Goal: Task Accomplishment & Management: Manage account settings

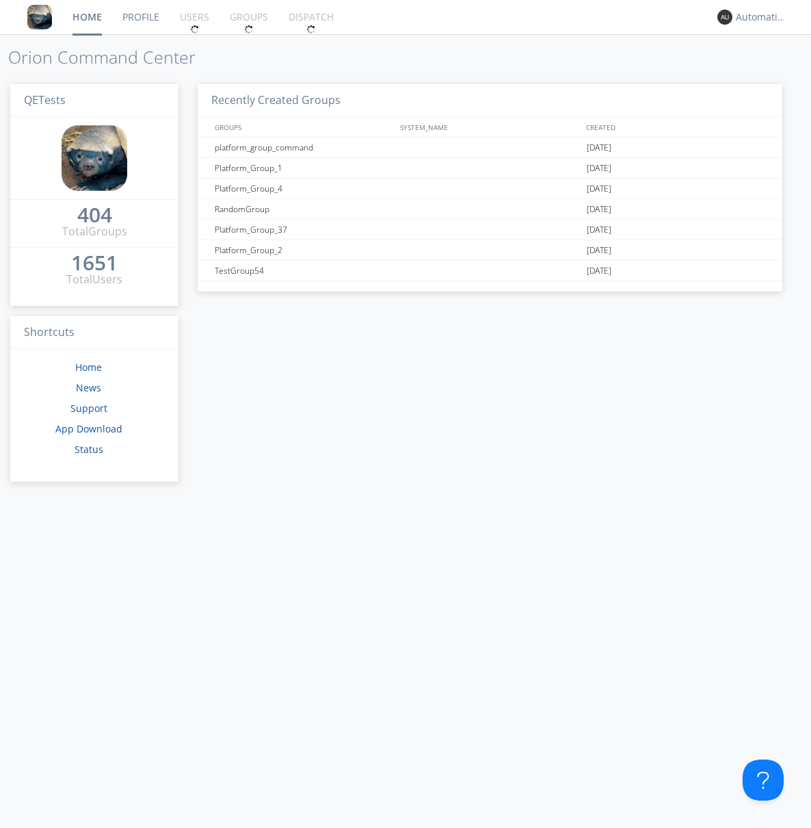
click at [89, 258] on div "1651" at bounding box center [94, 263] width 47 height 14
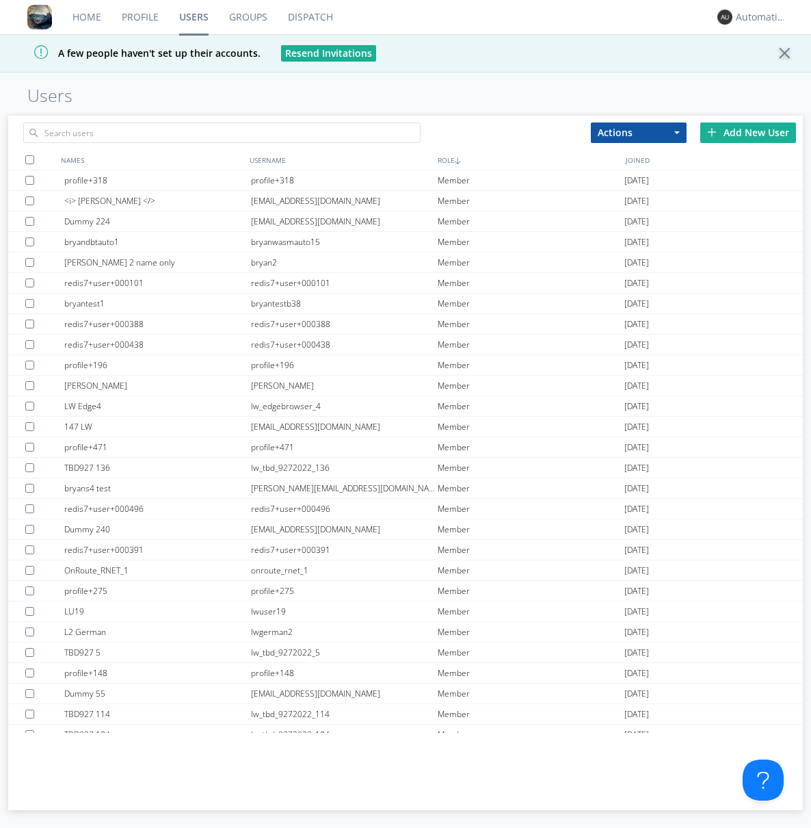
click at [748, 132] on div "Add New User" at bounding box center [748, 132] width 96 height 21
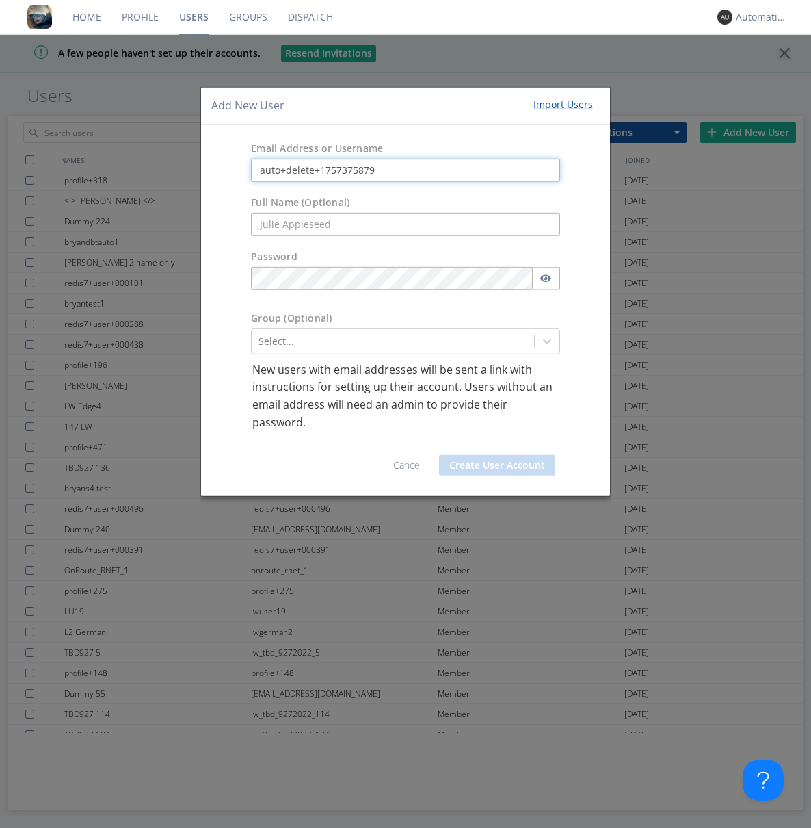
type input "auto+delete+1757375879"
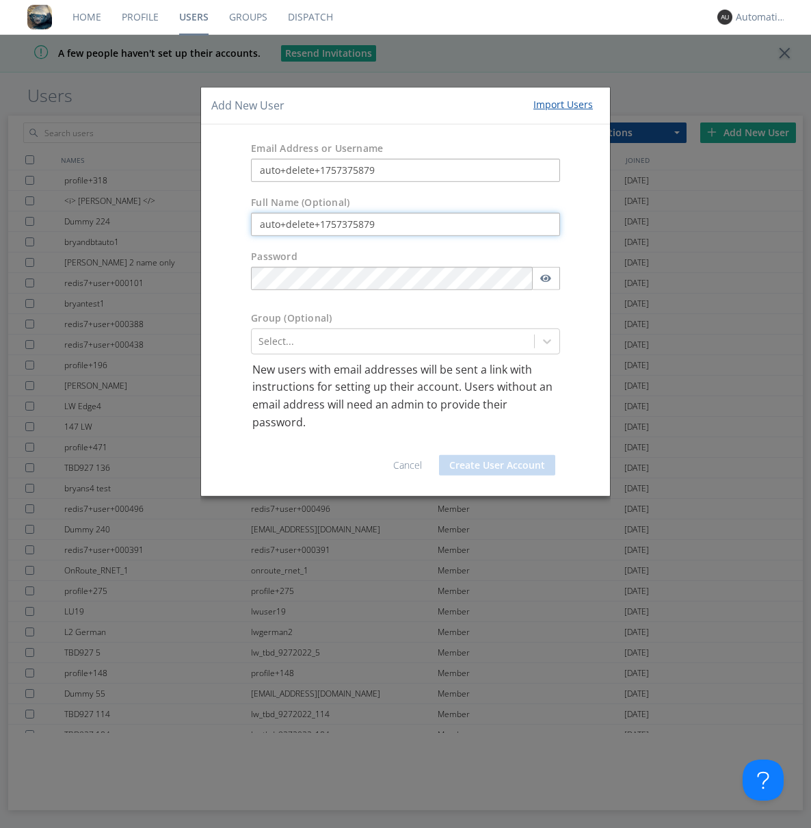
type input "auto+delete+1757375879"
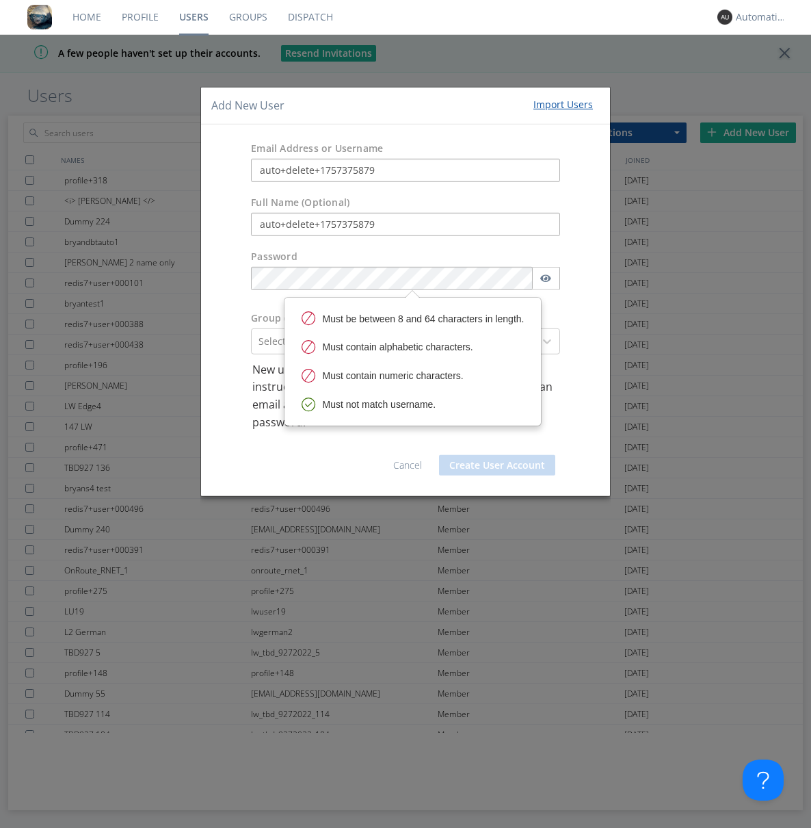
click at [497, 465] on button "Create User Account" at bounding box center [497, 465] width 116 height 21
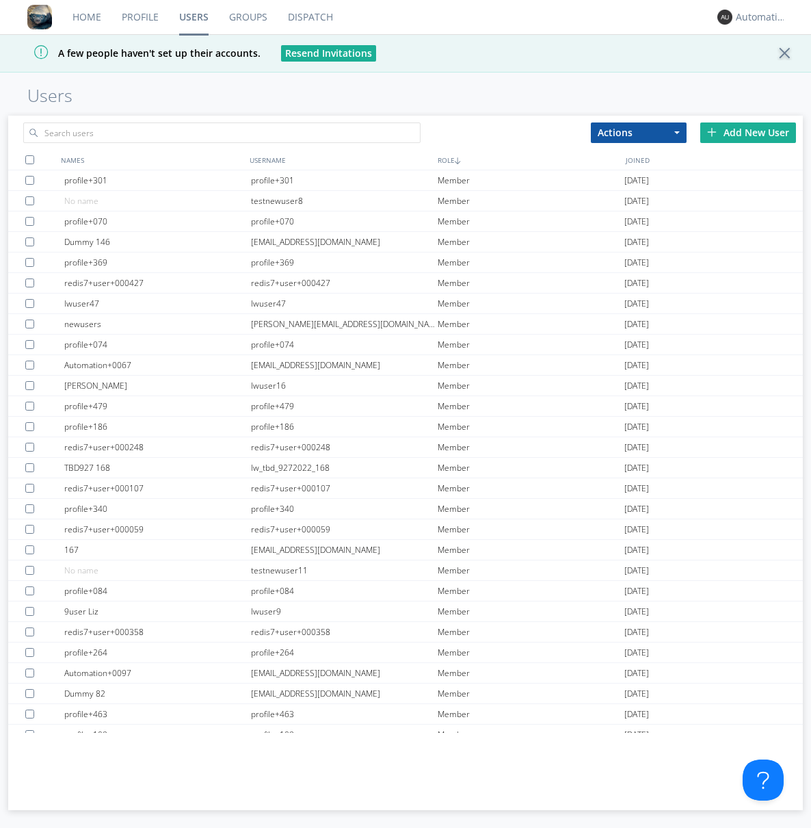
click at [248, 17] on link "Groups" at bounding box center [248, 17] width 59 height 34
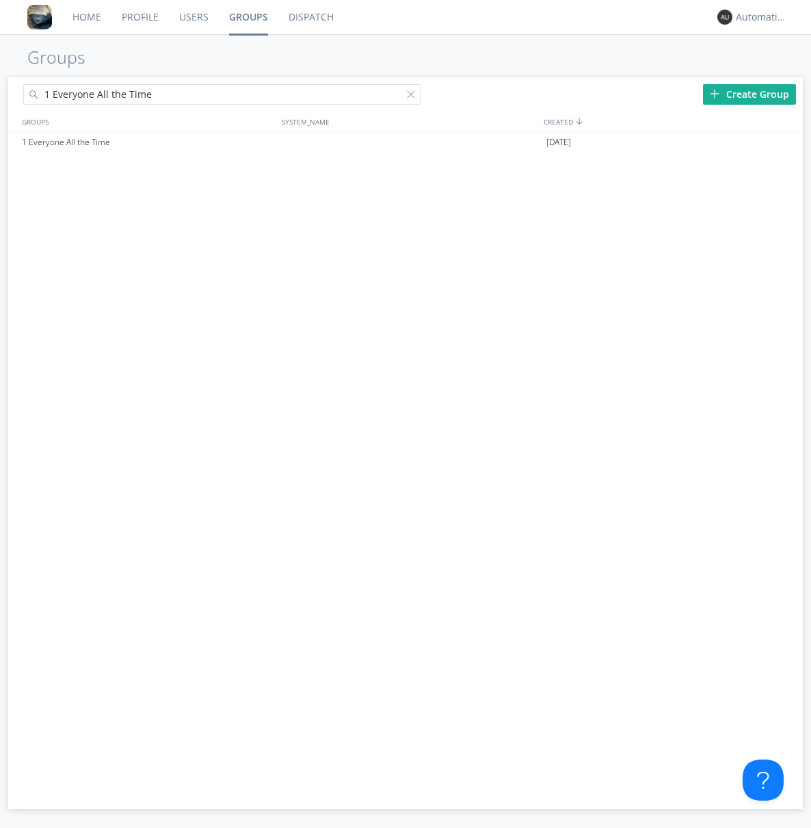
type input "1 Everyone All the Time"
click at [148, 142] on div "1 Everyone All the Time" at bounding box center [148, 142] width 261 height 21
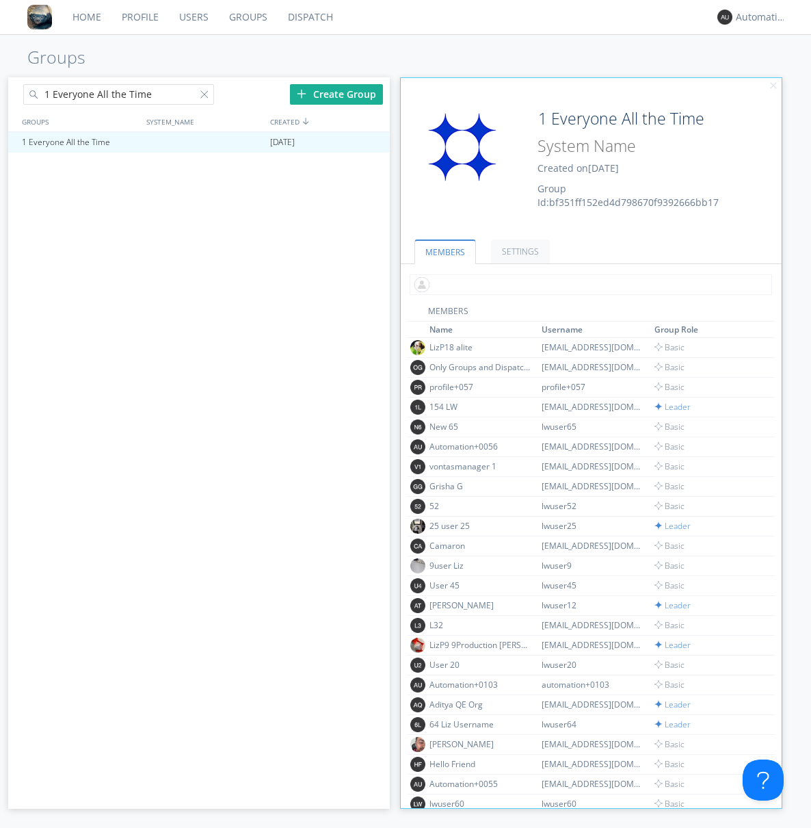
click at [588, 284] on input "text" at bounding box center [591, 284] width 362 height 21
type input "auto+delete+1757375879"
